Goal: Task Accomplishment & Management: Manage account settings

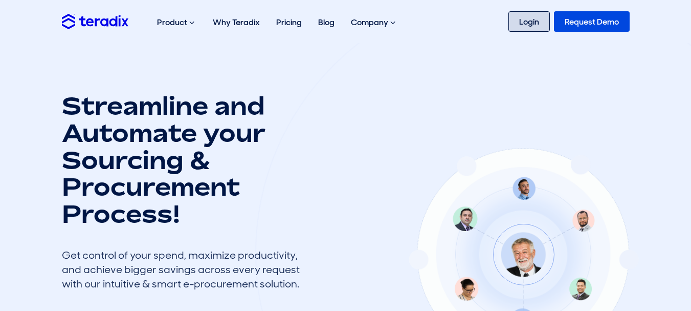
click at [525, 19] on link "Login" at bounding box center [529, 21] width 41 height 20
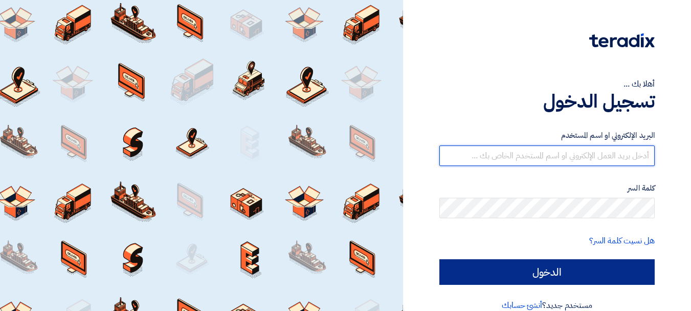
type input "[EMAIL_ADDRESS][DOMAIN_NAME]"
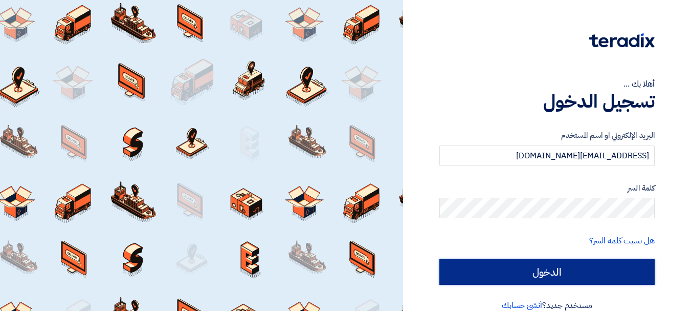
click at [468, 269] on input "الدخول" at bounding box center [547, 272] width 215 height 26
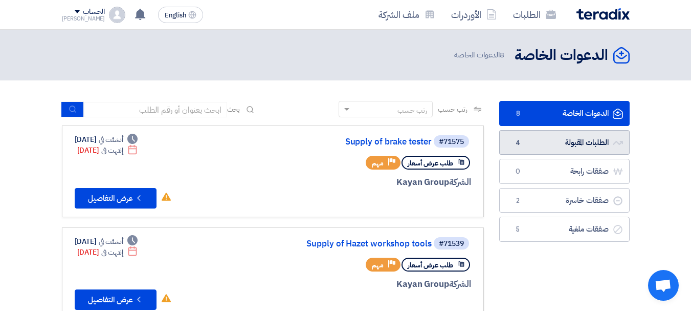
click at [536, 132] on link "الطلبات المقبولة الطلبات المقبولة 4" at bounding box center [564, 142] width 130 height 25
